Goal: Task Accomplishment & Management: Manage account settings

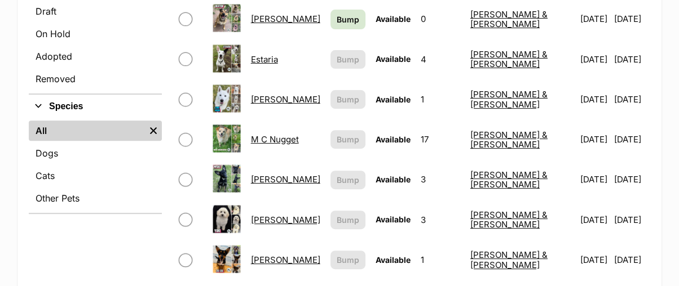
scroll to position [375, 0]
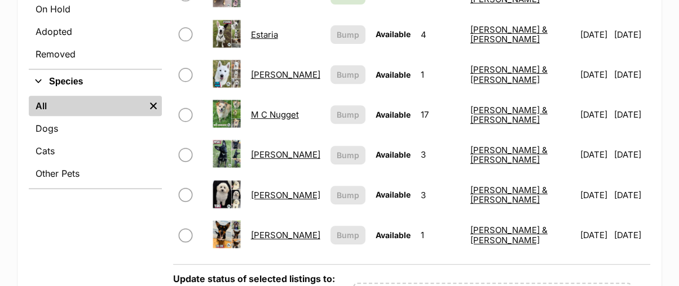
click at [299, 109] on link "M C Nugget" at bounding box center [275, 114] width 48 height 11
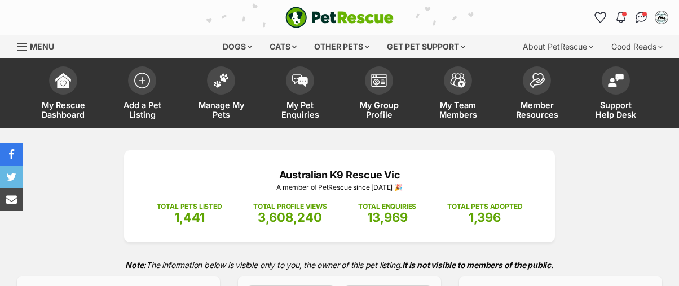
scroll to position [250, 0]
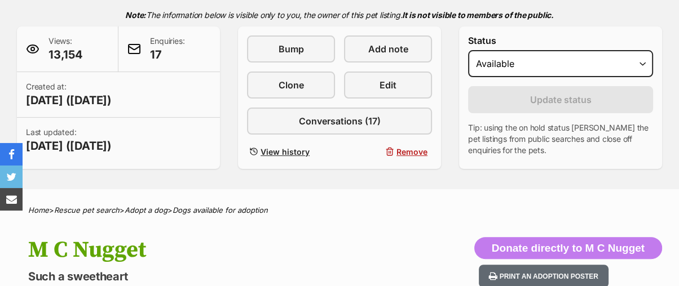
click at [222, 79] on div "Views: 13,154 Enquiries: 17 Created at: 4 months ago (26 Apr 2025) Last updated…" at bounding box center [339, 97] width 645 height 143
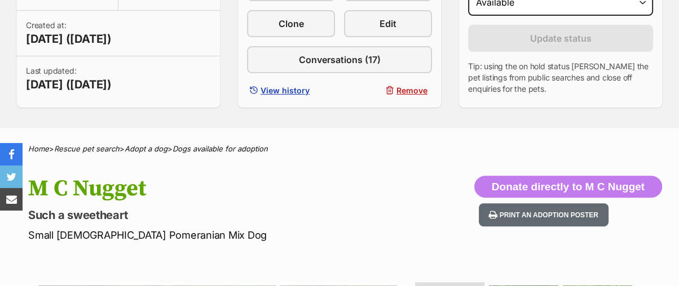
scroll to position [63, 0]
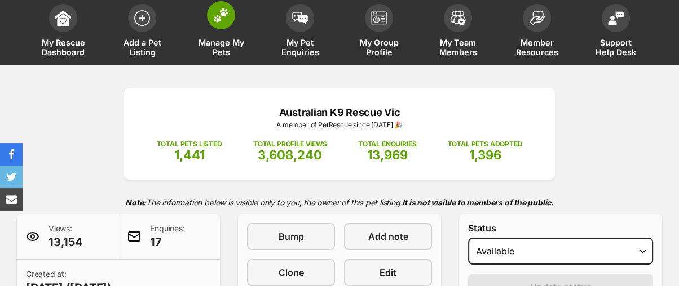
click at [231, 24] on span at bounding box center [221, 15] width 28 height 28
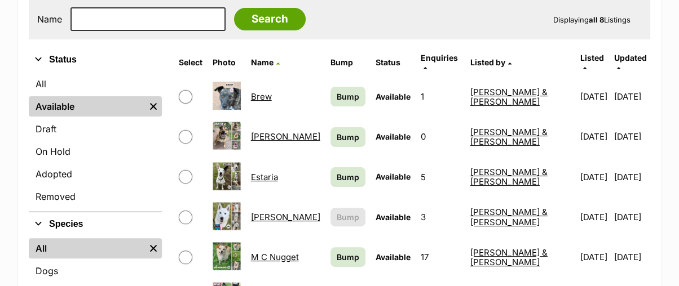
scroll to position [250, 0]
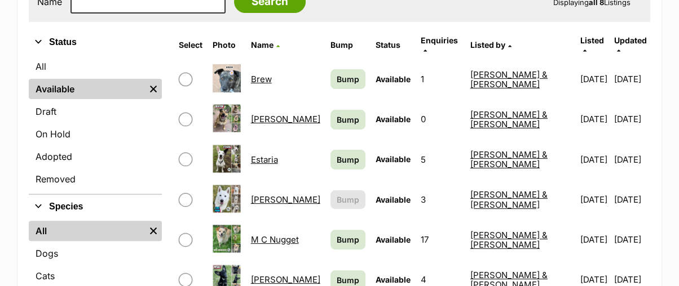
click at [286, 194] on link "Luna Moon" at bounding box center [285, 199] width 69 height 11
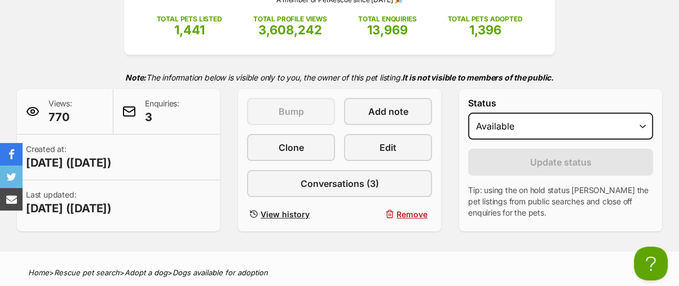
click at [492, 143] on form "Status Draft - not available as listing has enquires Available On hold Adopted …" at bounding box center [560, 158] width 185 height 121
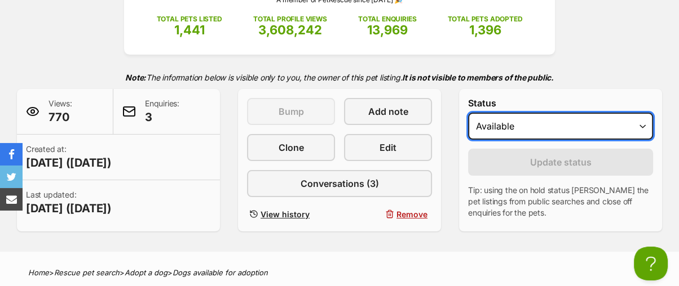
click at [493, 127] on select "Draft - not available as listing has enquires Available On hold Adopted" at bounding box center [560, 126] width 185 height 27
select select "rehomed"
click at [468, 113] on select "Draft - not available as listing has enquires Available On hold Adopted" at bounding box center [560, 126] width 185 height 27
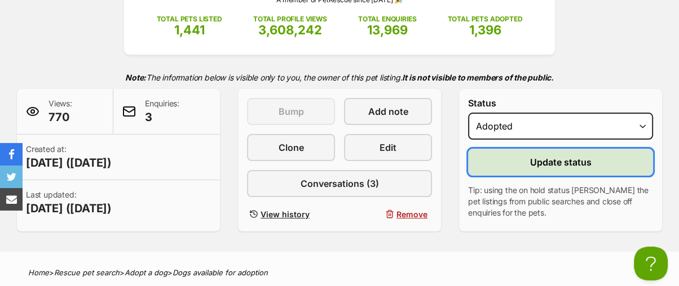
click at [507, 161] on button "Update status" at bounding box center [560, 162] width 185 height 27
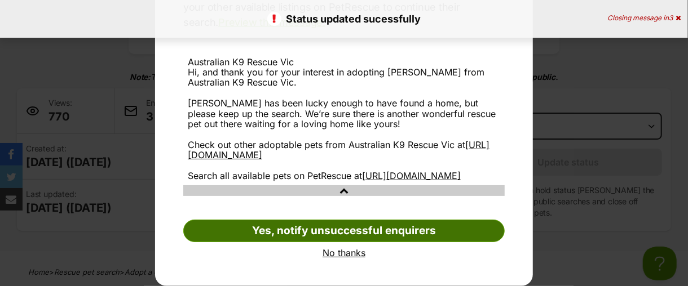
click at [477, 227] on link "Yes, notify unsuccessful enquirers" at bounding box center [343, 231] width 321 height 23
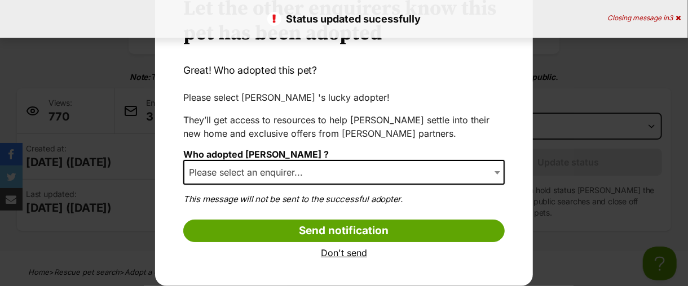
scroll to position [59, 0]
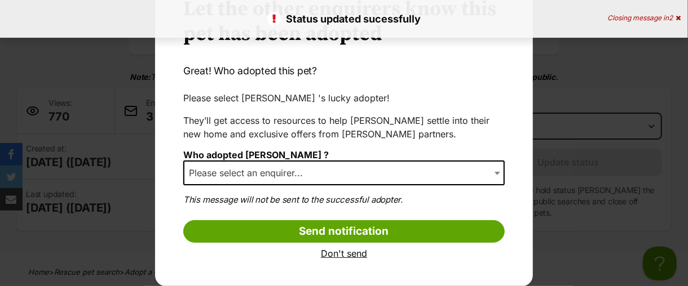
select select "other"
click at [493, 170] on span "Dialog Window - Close (Press escape to close)" at bounding box center [498, 173] width 11 height 25
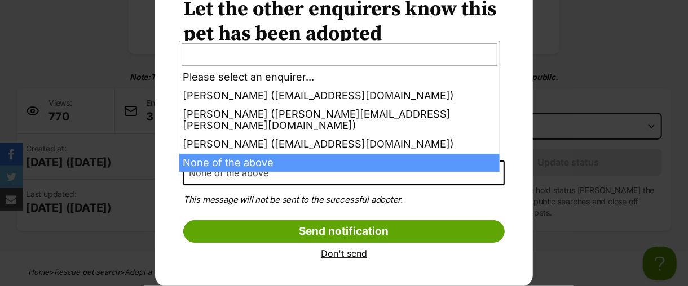
click at [493, 171] on span "Dialog Window - Close (Press escape to close)" at bounding box center [498, 173] width 11 height 25
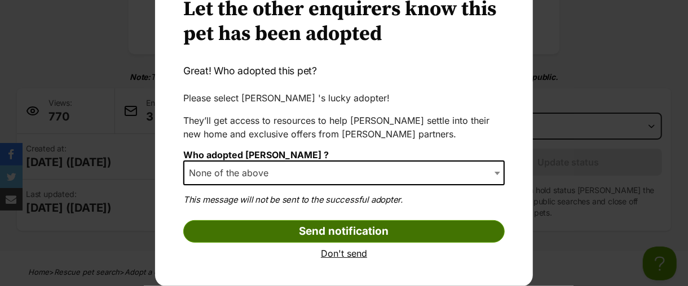
click at [305, 228] on input "Send notification" at bounding box center [343, 231] width 321 height 23
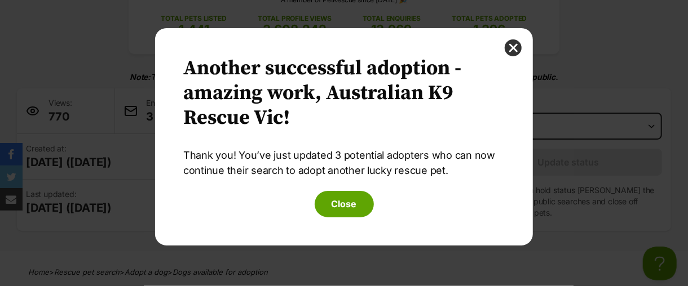
scroll to position [0, 0]
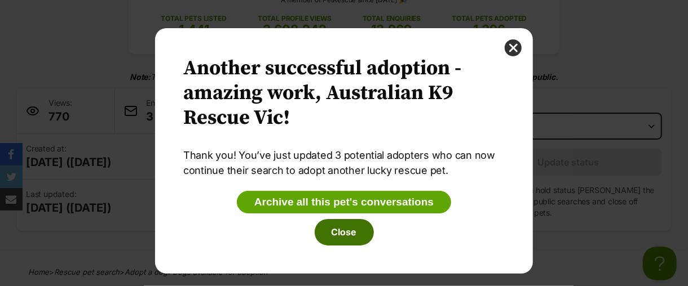
click at [331, 236] on button "Close" at bounding box center [343, 232] width 59 height 26
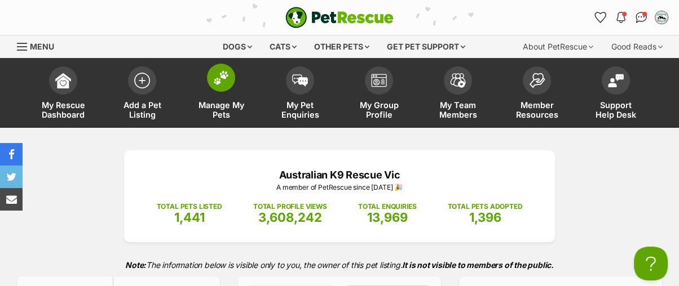
click at [215, 83] on img at bounding box center [221, 77] width 16 height 15
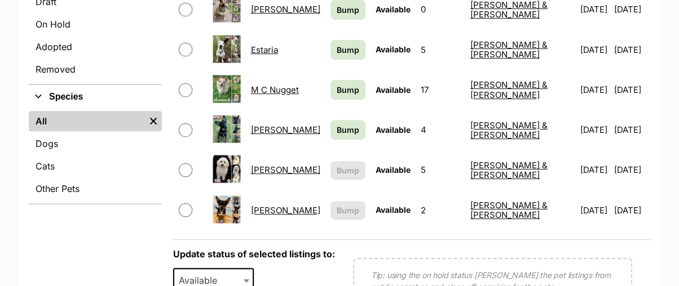
scroll to position [375, 0]
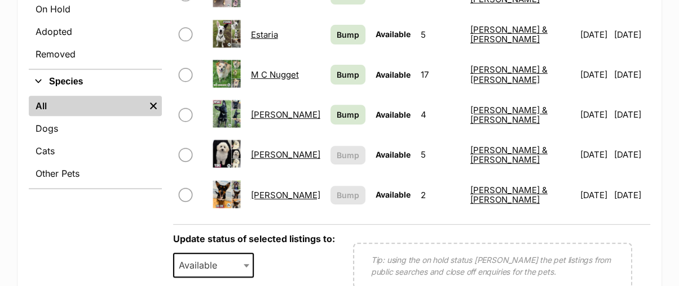
click at [284, 109] on link "[PERSON_NAME]" at bounding box center [285, 114] width 69 height 11
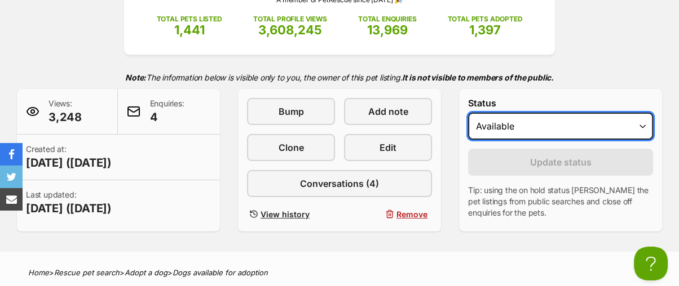
click at [527, 128] on select "Draft - not available as listing has enquires Available On hold Adopted" at bounding box center [560, 126] width 185 height 27
select select "rehomed"
click at [468, 113] on select "Draft - not available as listing has enquires Available On hold Adopted" at bounding box center [560, 126] width 185 height 27
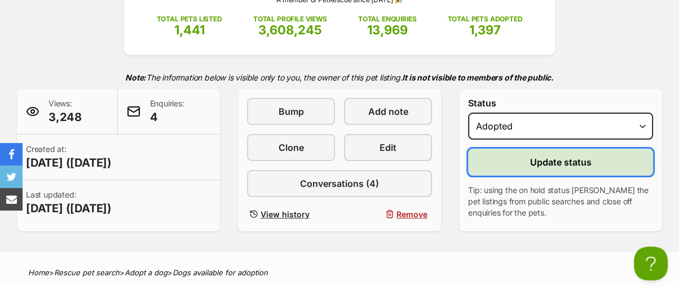
click at [520, 162] on button "Update status" at bounding box center [560, 162] width 185 height 27
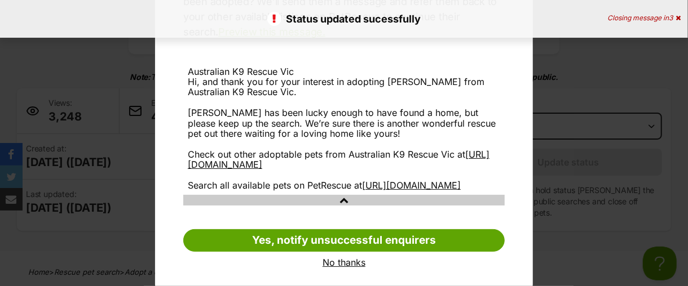
click at [448, 219] on div "Australian K9 Rescue Vic Hi, and thank you for your interest in adopting Miska …" at bounding box center [343, 138] width 321 height 171
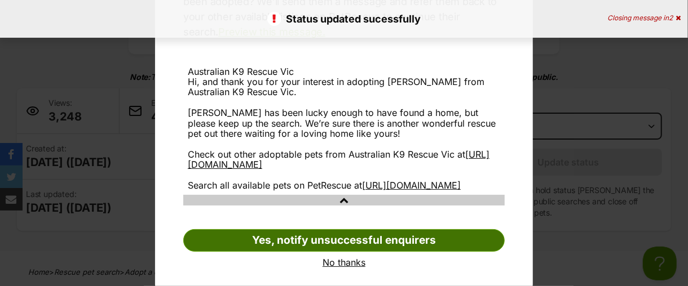
click at [453, 252] on link "Yes, notify unsuccessful enquirers" at bounding box center [343, 240] width 321 height 23
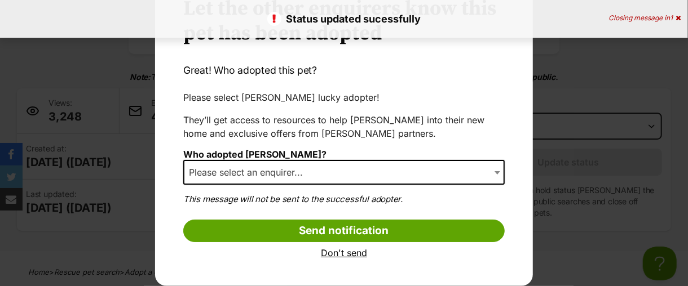
scroll to position [59, 0]
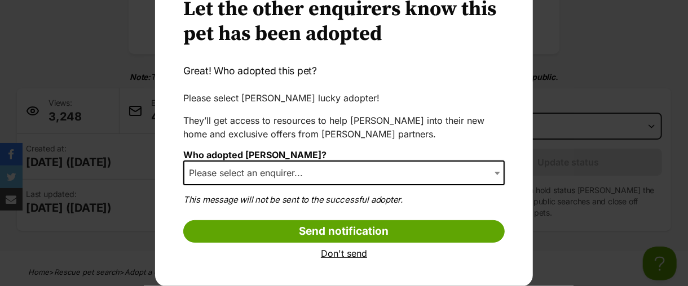
select select "other"
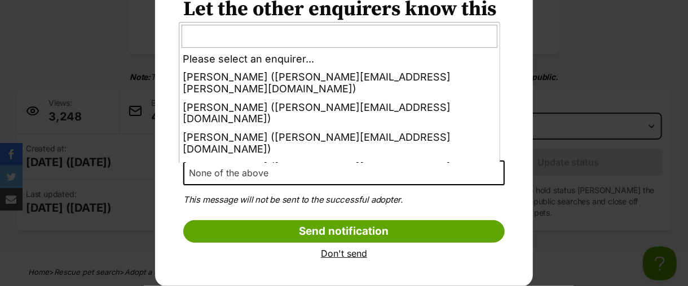
click at [493, 170] on span "Dialog Window - Close (Press escape to close)" at bounding box center [498, 173] width 11 height 25
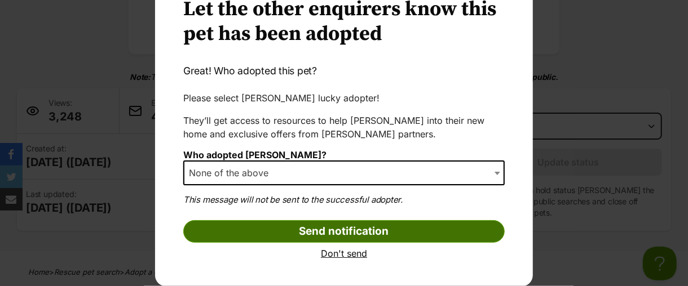
click at [335, 235] on input "Send notification" at bounding box center [343, 231] width 321 height 23
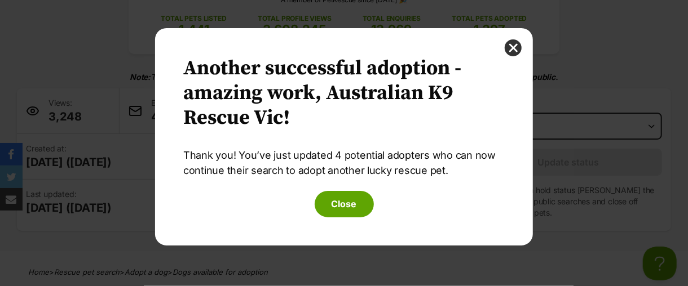
scroll to position [0, 0]
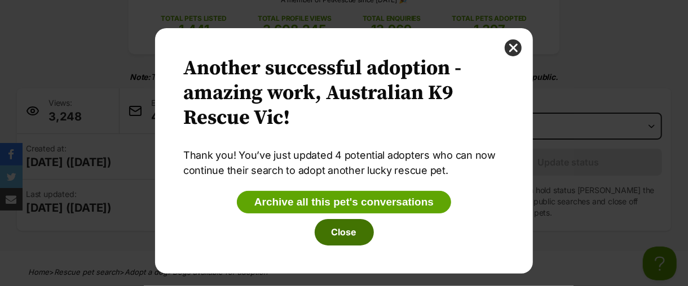
click at [339, 231] on button "Close" at bounding box center [343, 232] width 59 height 26
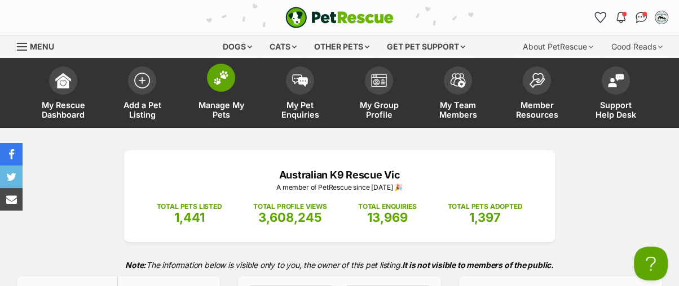
click at [218, 83] on img at bounding box center [221, 77] width 16 height 15
